Goal: Use online tool/utility: Utilize a website feature to perform a specific function

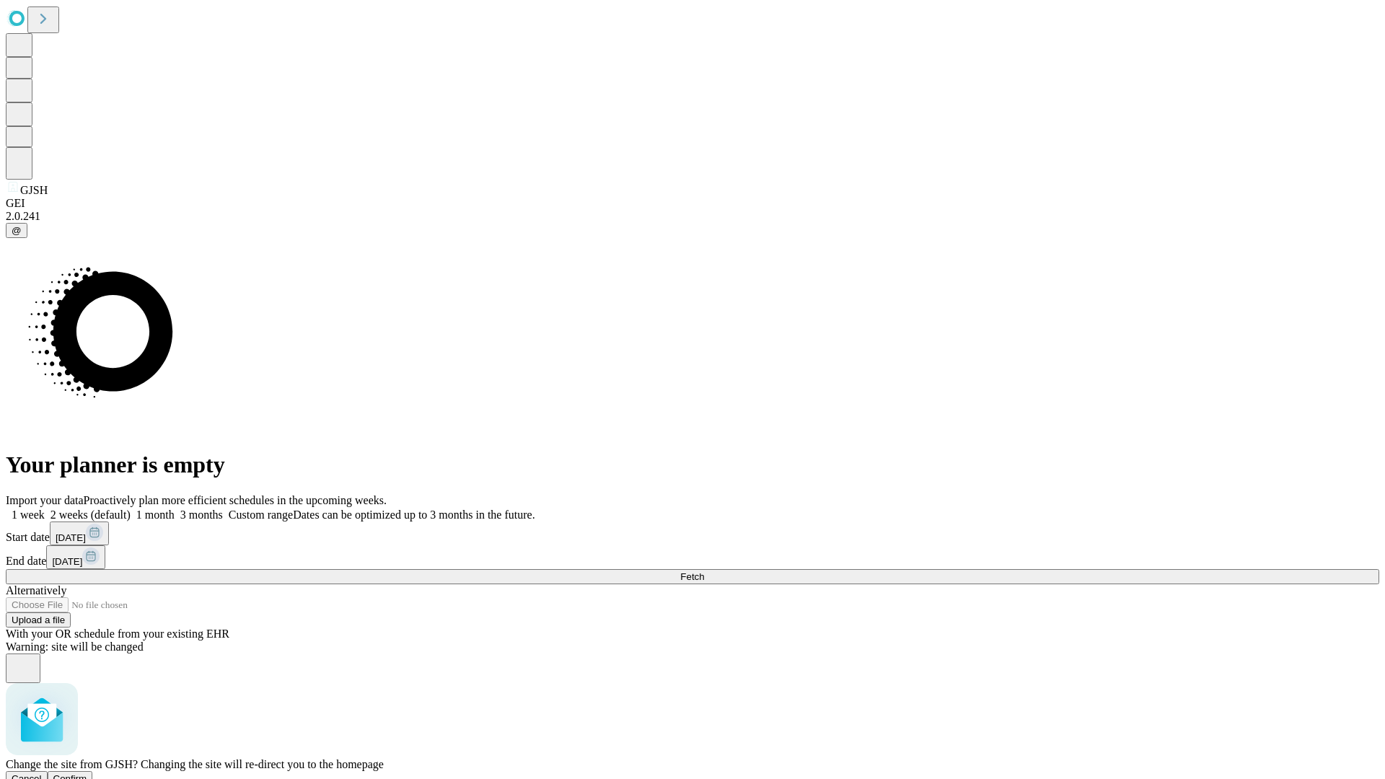
click at [87, 773] on span "Confirm" at bounding box center [70, 778] width 34 height 11
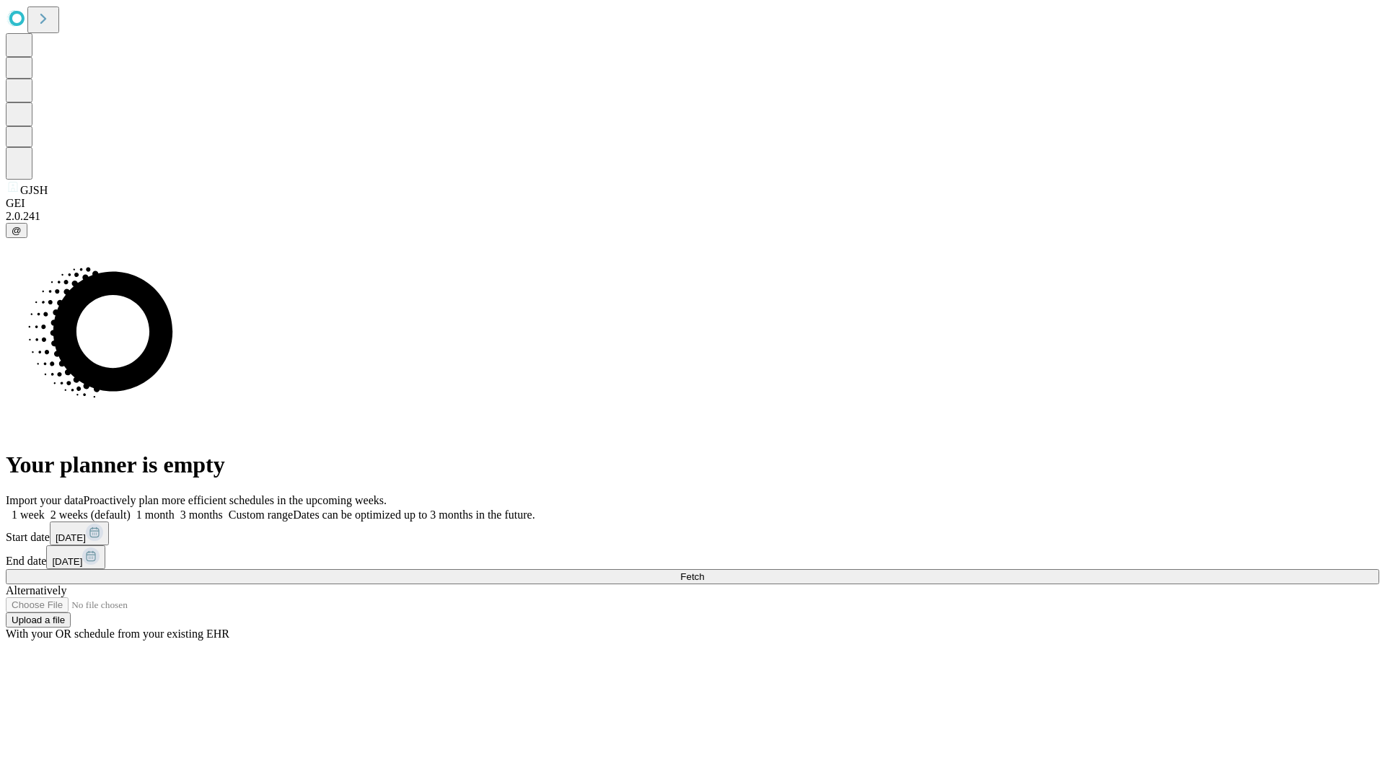
click at [45, 508] on label "1 week" at bounding box center [25, 514] width 39 height 12
click at [704, 571] on span "Fetch" at bounding box center [692, 576] width 24 height 11
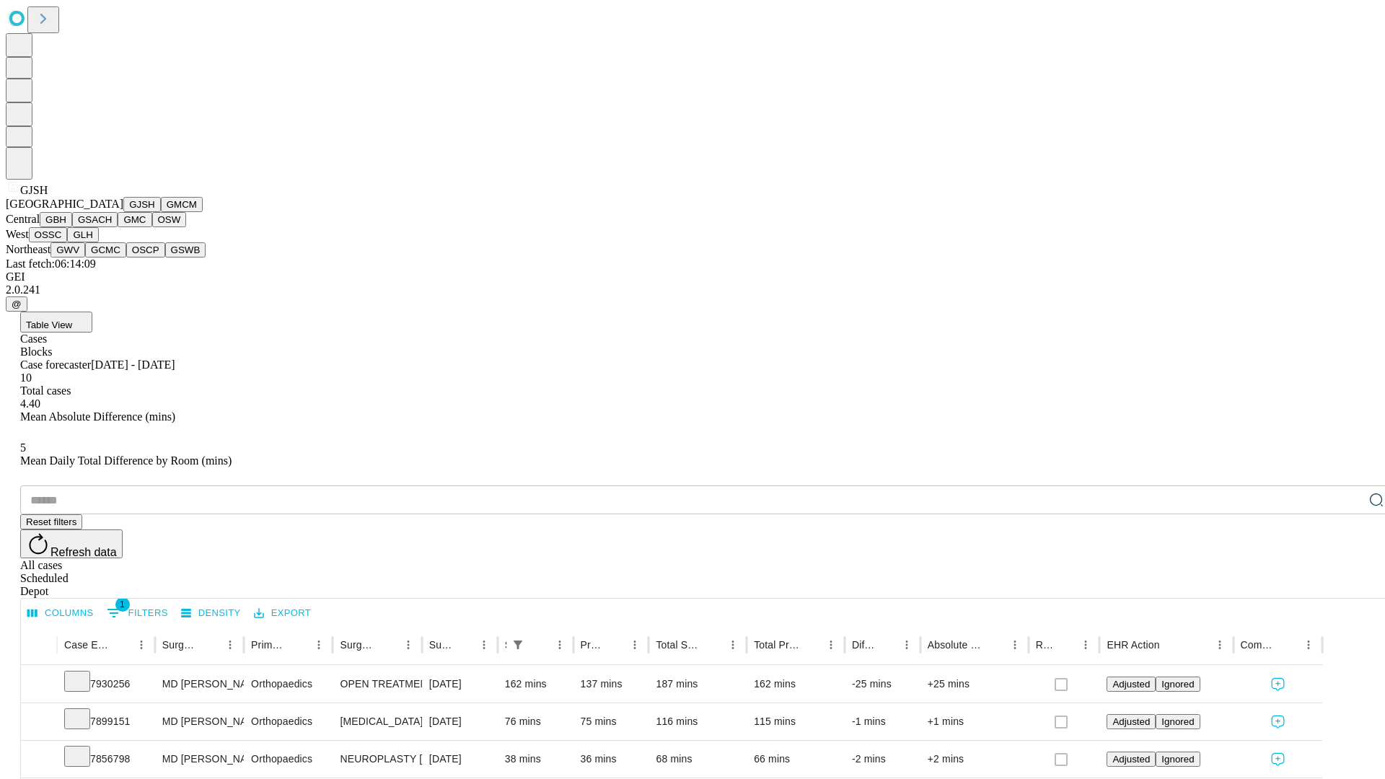
click at [161, 212] on button "GMCM" at bounding box center [182, 204] width 42 height 15
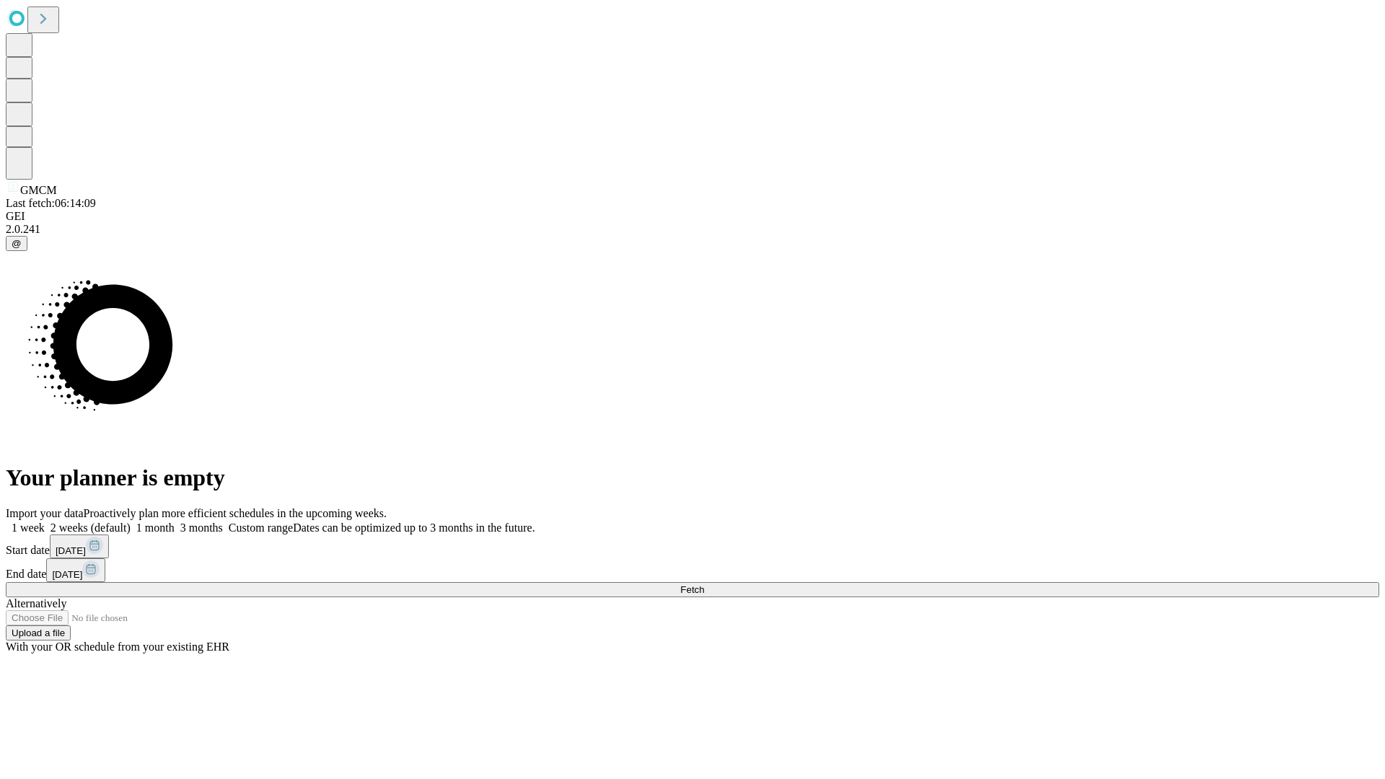
click at [45, 521] on label "1 week" at bounding box center [25, 527] width 39 height 12
click at [704, 584] on span "Fetch" at bounding box center [692, 589] width 24 height 11
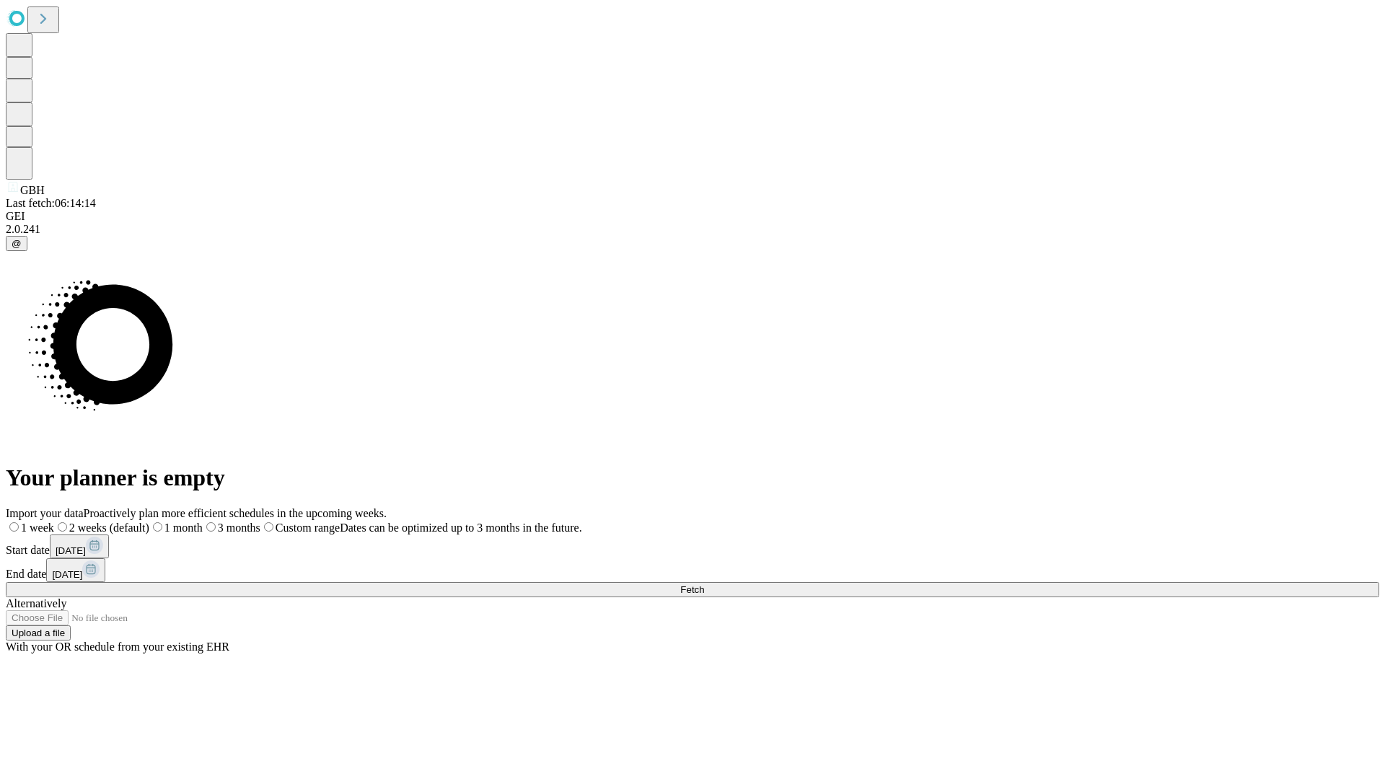
click at [54, 521] on label "1 week" at bounding box center [30, 527] width 48 height 12
click at [704, 584] on span "Fetch" at bounding box center [692, 589] width 24 height 11
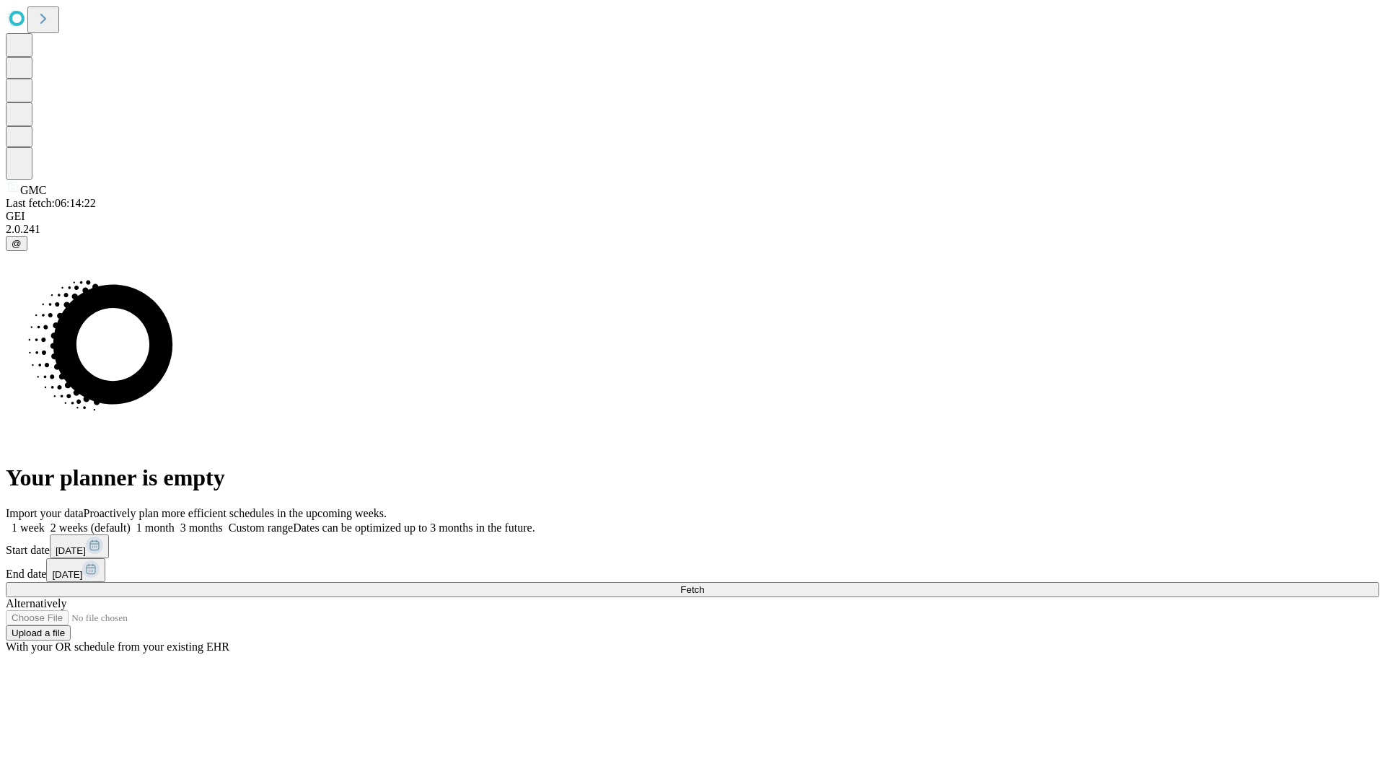
click at [45, 521] on label "1 week" at bounding box center [25, 527] width 39 height 12
click at [704, 584] on span "Fetch" at bounding box center [692, 589] width 24 height 11
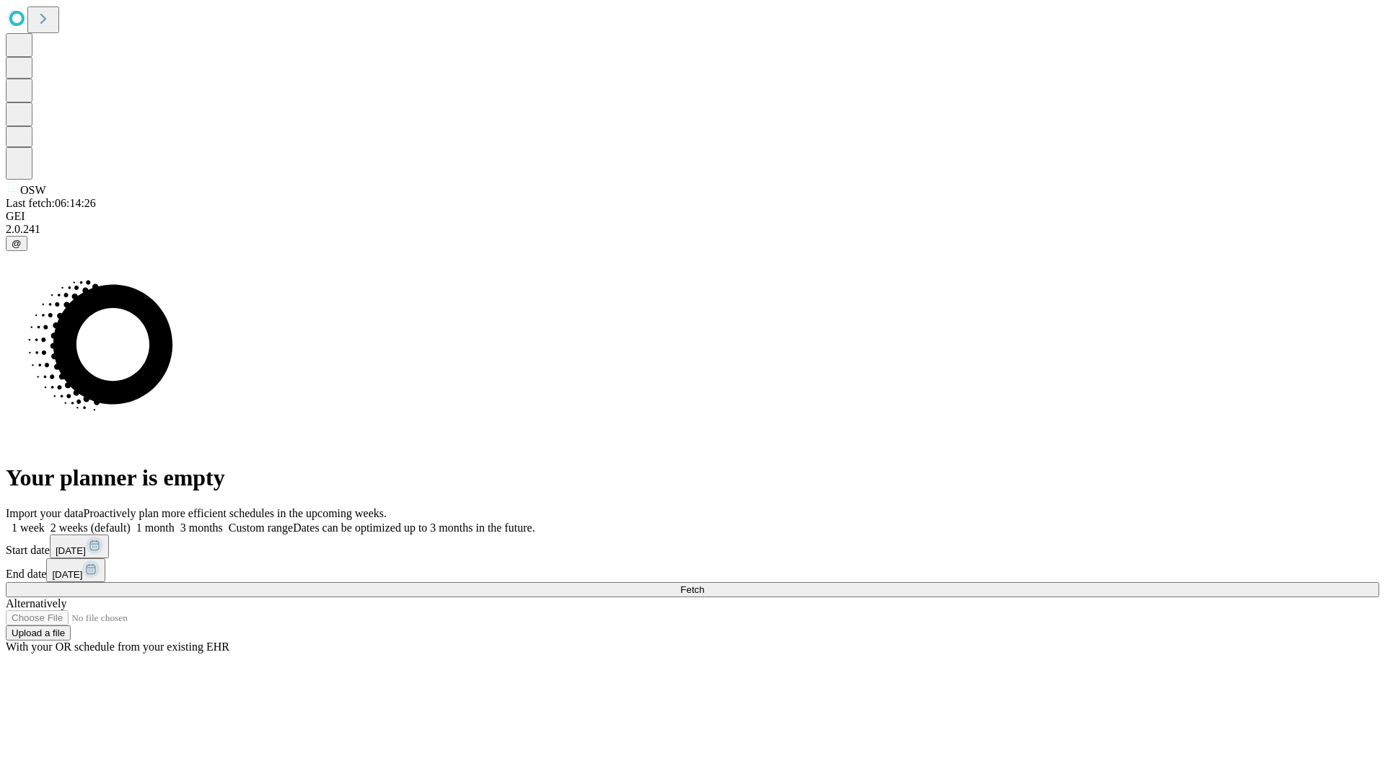
click at [45, 521] on label "1 week" at bounding box center [25, 527] width 39 height 12
click at [704, 584] on span "Fetch" at bounding box center [692, 589] width 24 height 11
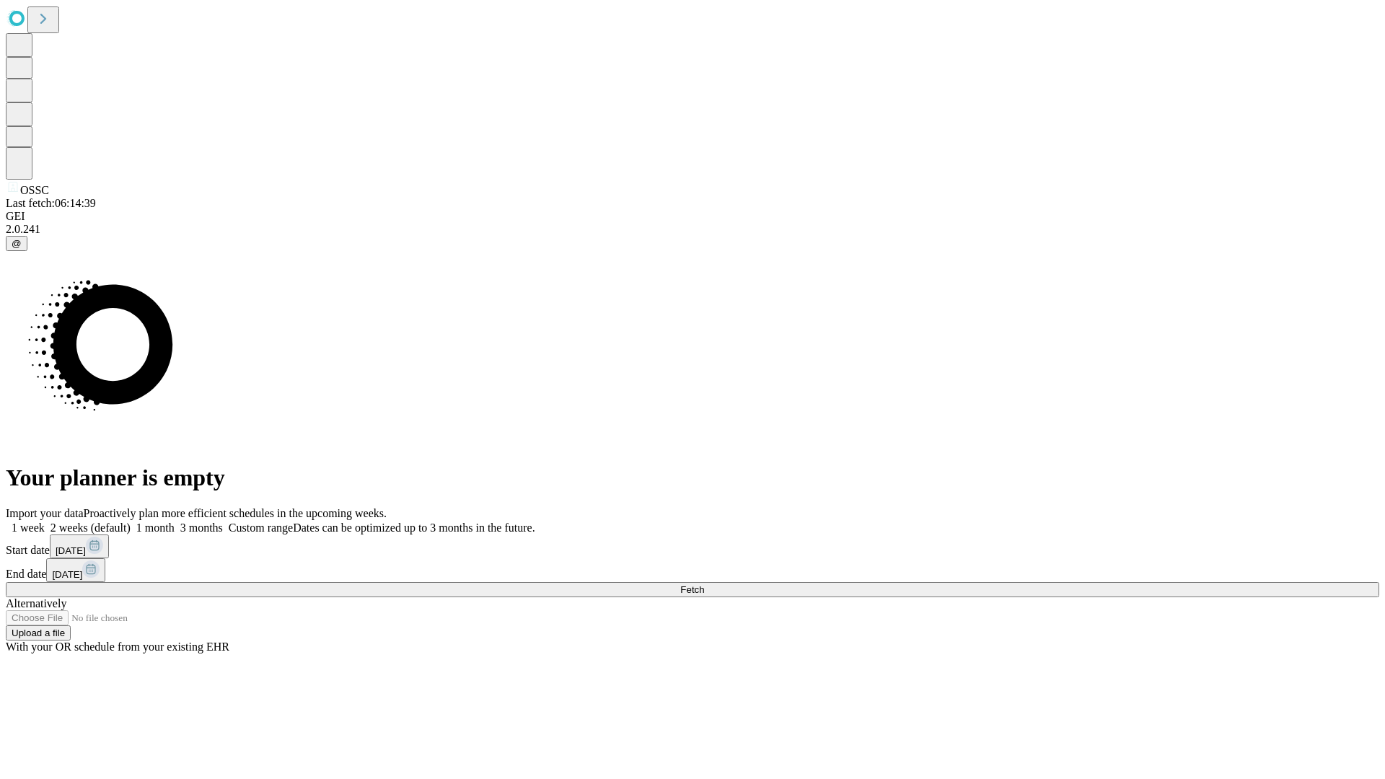
click at [704, 584] on span "Fetch" at bounding box center [692, 589] width 24 height 11
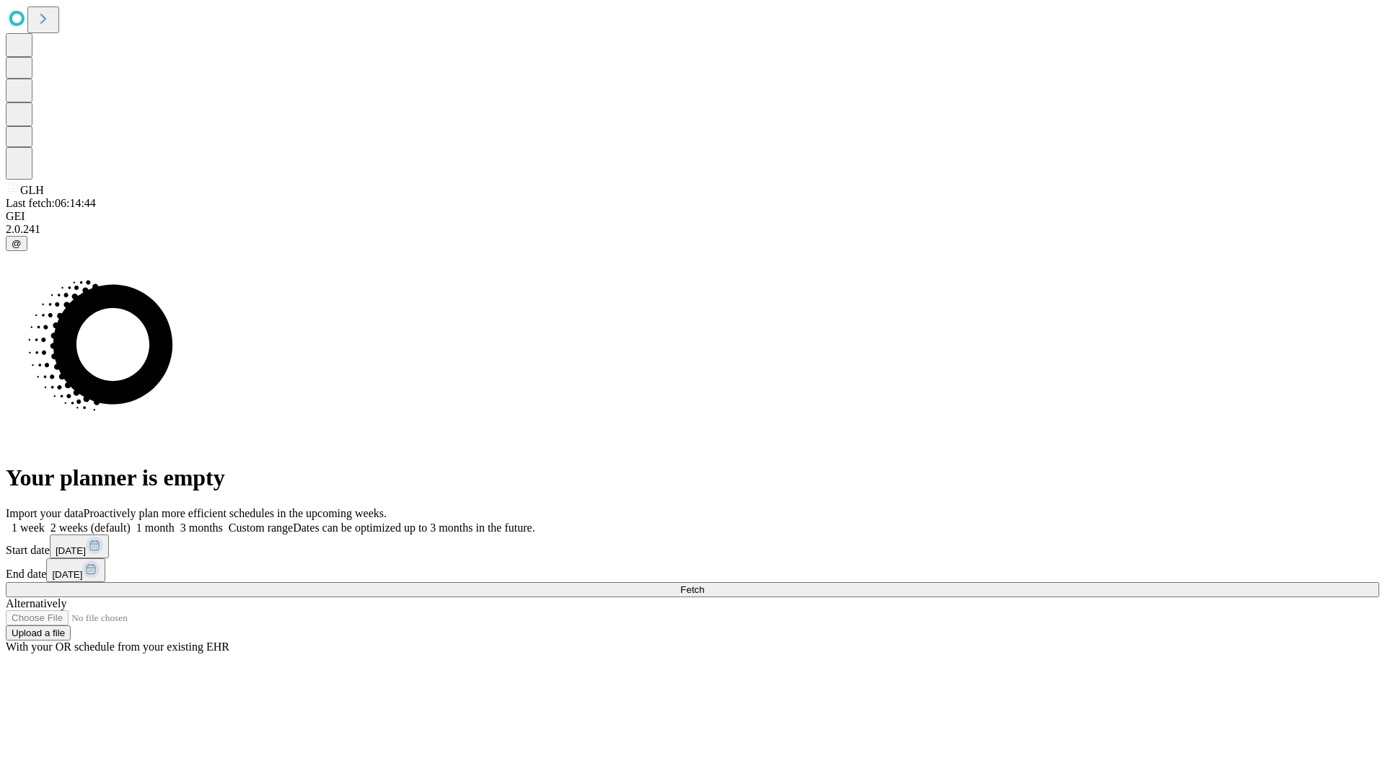
click at [45, 521] on label "1 week" at bounding box center [25, 527] width 39 height 12
click at [704, 584] on span "Fetch" at bounding box center [692, 589] width 24 height 11
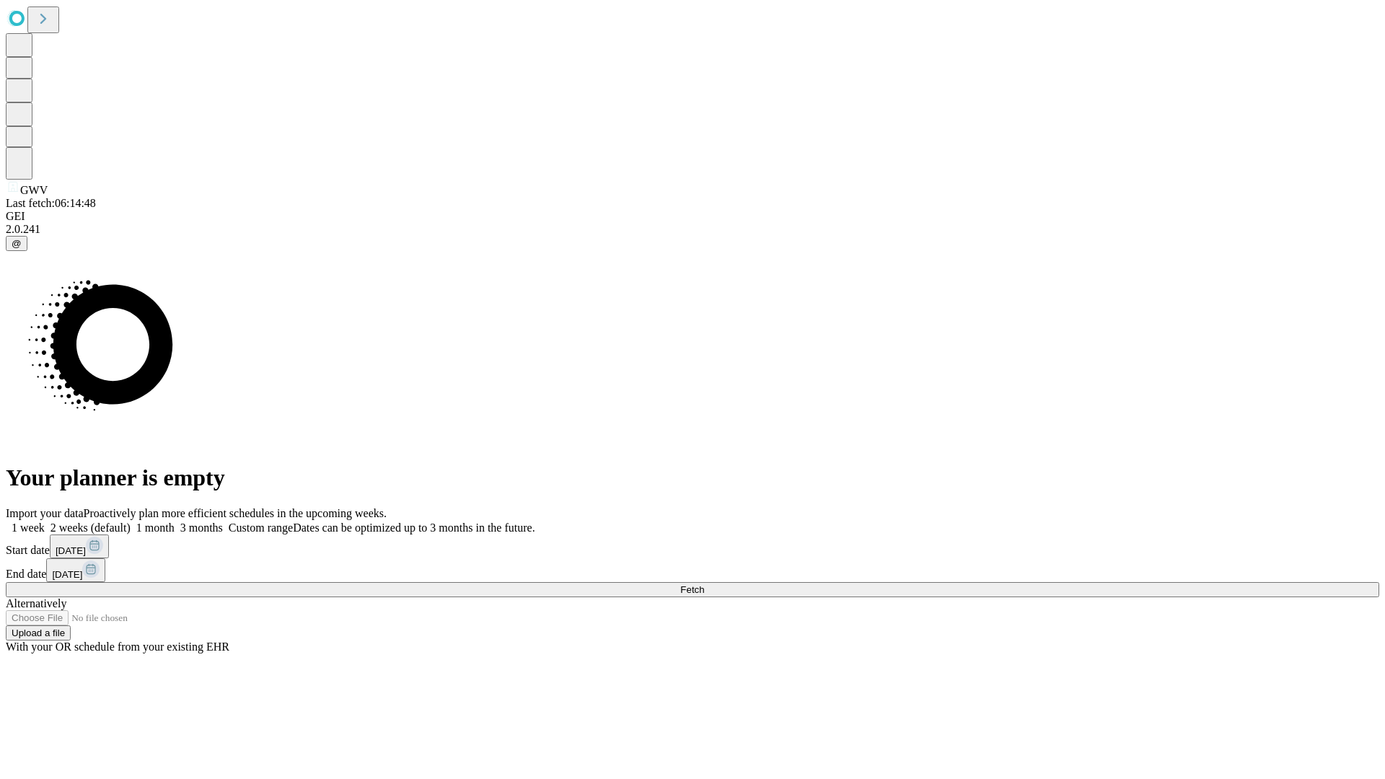
click at [45, 521] on label "1 week" at bounding box center [25, 527] width 39 height 12
click at [704, 584] on span "Fetch" at bounding box center [692, 589] width 24 height 11
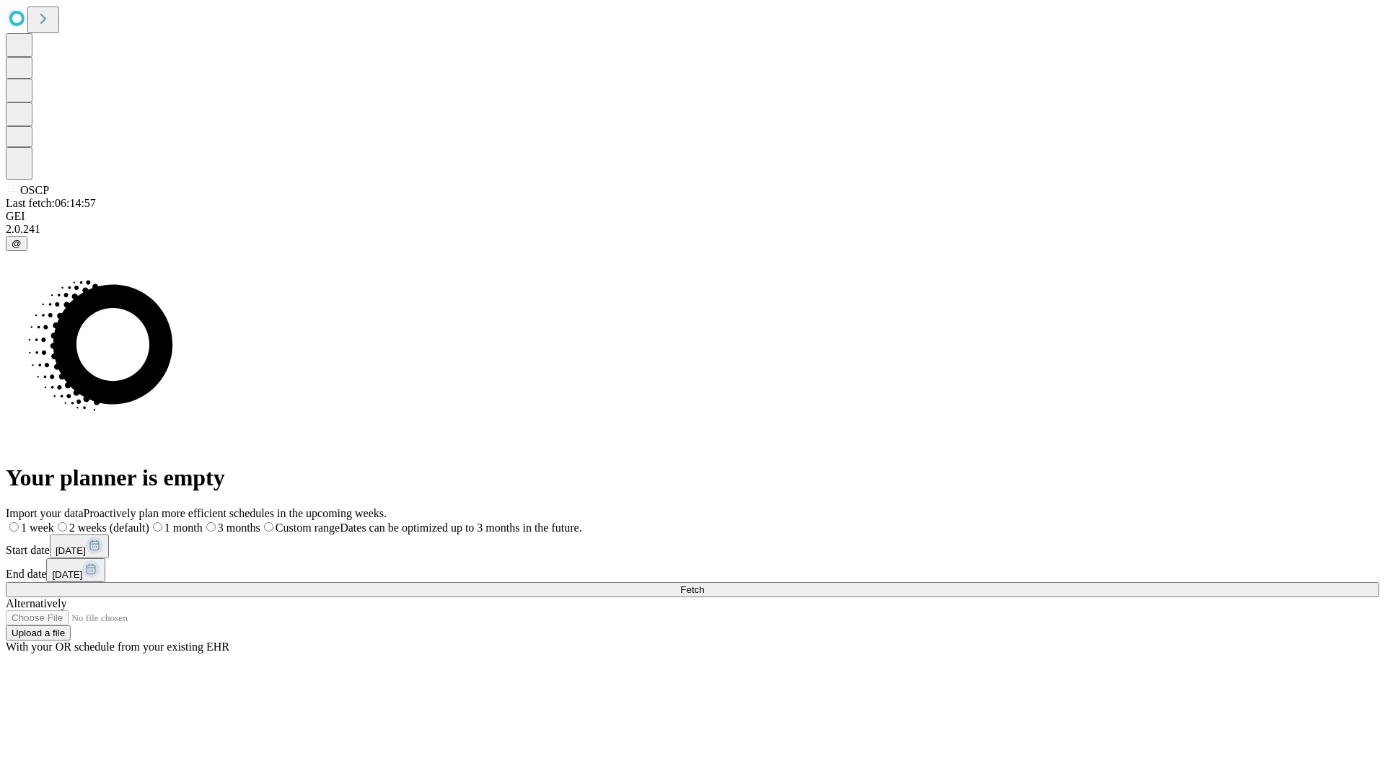
click at [54, 521] on label "1 week" at bounding box center [30, 527] width 48 height 12
click at [704, 584] on span "Fetch" at bounding box center [692, 589] width 24 height 11
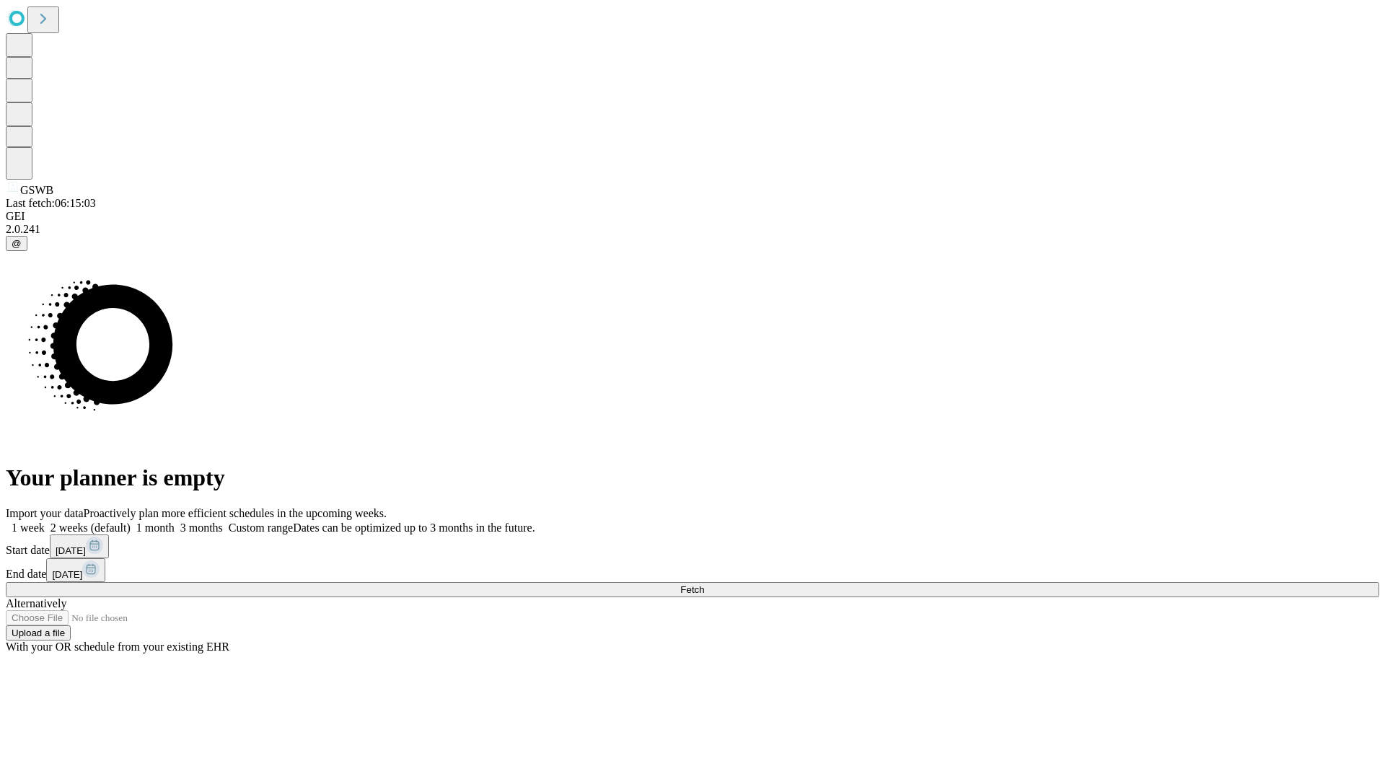
click at [704, 584] on span "Fetch" at bounding box center [692, 589] width 24 height 11
